Goal: Information Seeking & Learning: Learn about a topic

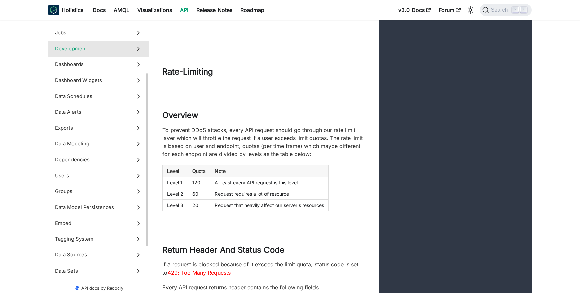
scroll to position [101, 0]
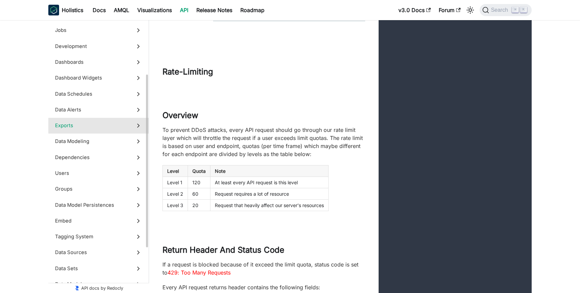
click at [95, 121] on label "Exports" at bounding box center [98, 126] width 100 height 16
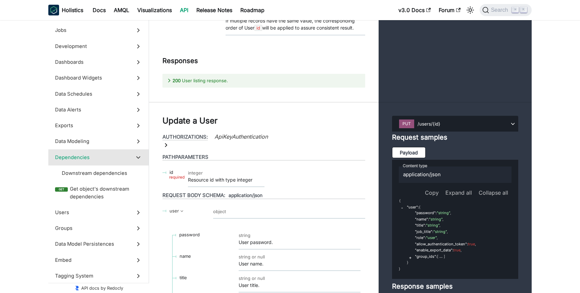
scroll to position [19259, 0]
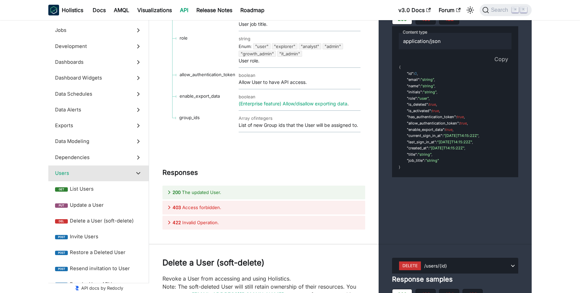
scroll to position [19537, 0]
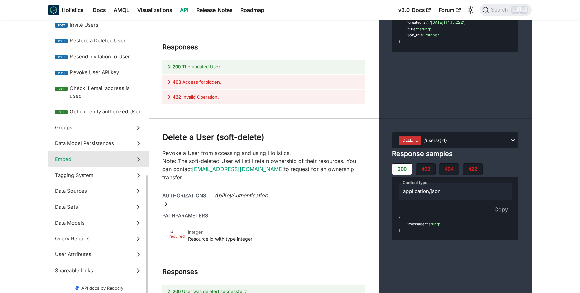
scroll to position [325, 0]
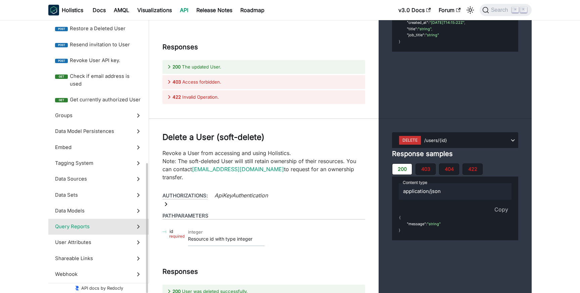
click at [90, 228] on span "Query Reports" at bounding box center [92, 226] width 74 height 7
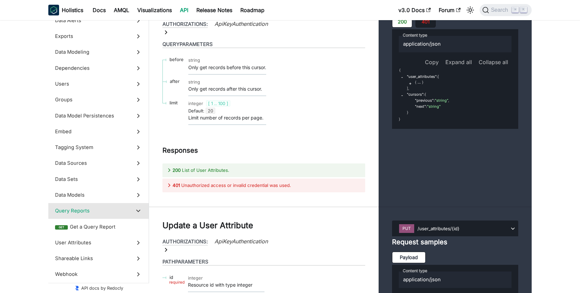
scroll to position [26877, 0]
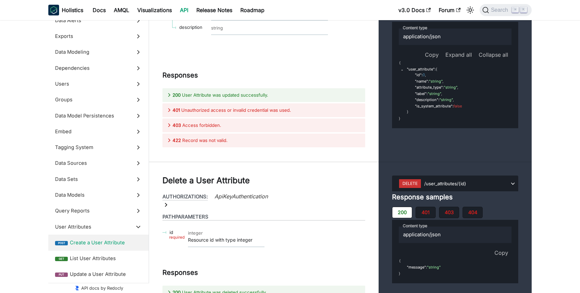
scroll to position [27237, 0]
